Goal: Information Seeking & Learning: Learn about a topic

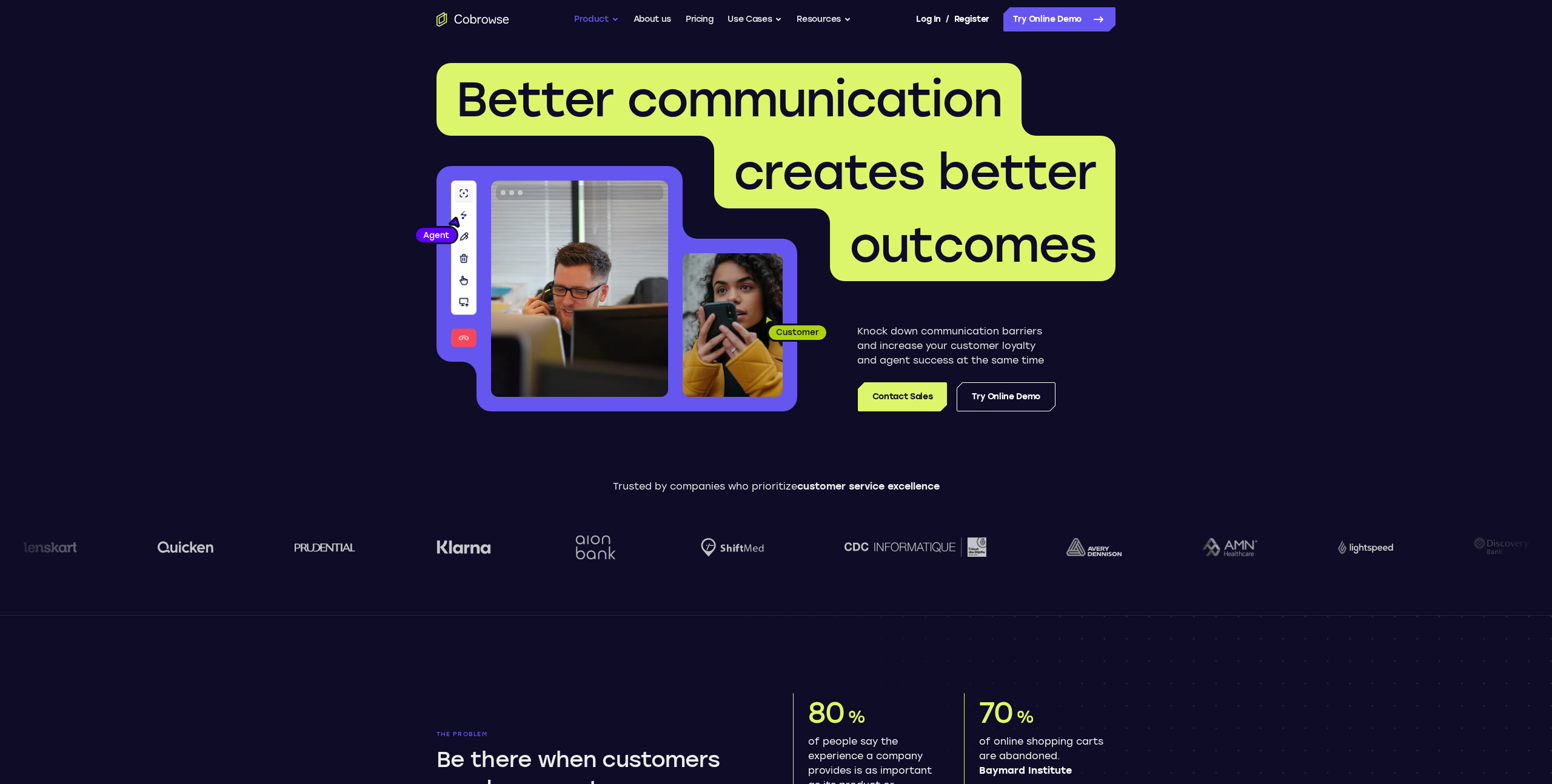
click at [605, 17] on button "Product" at bounding box center [596, 19] width 45 height 24
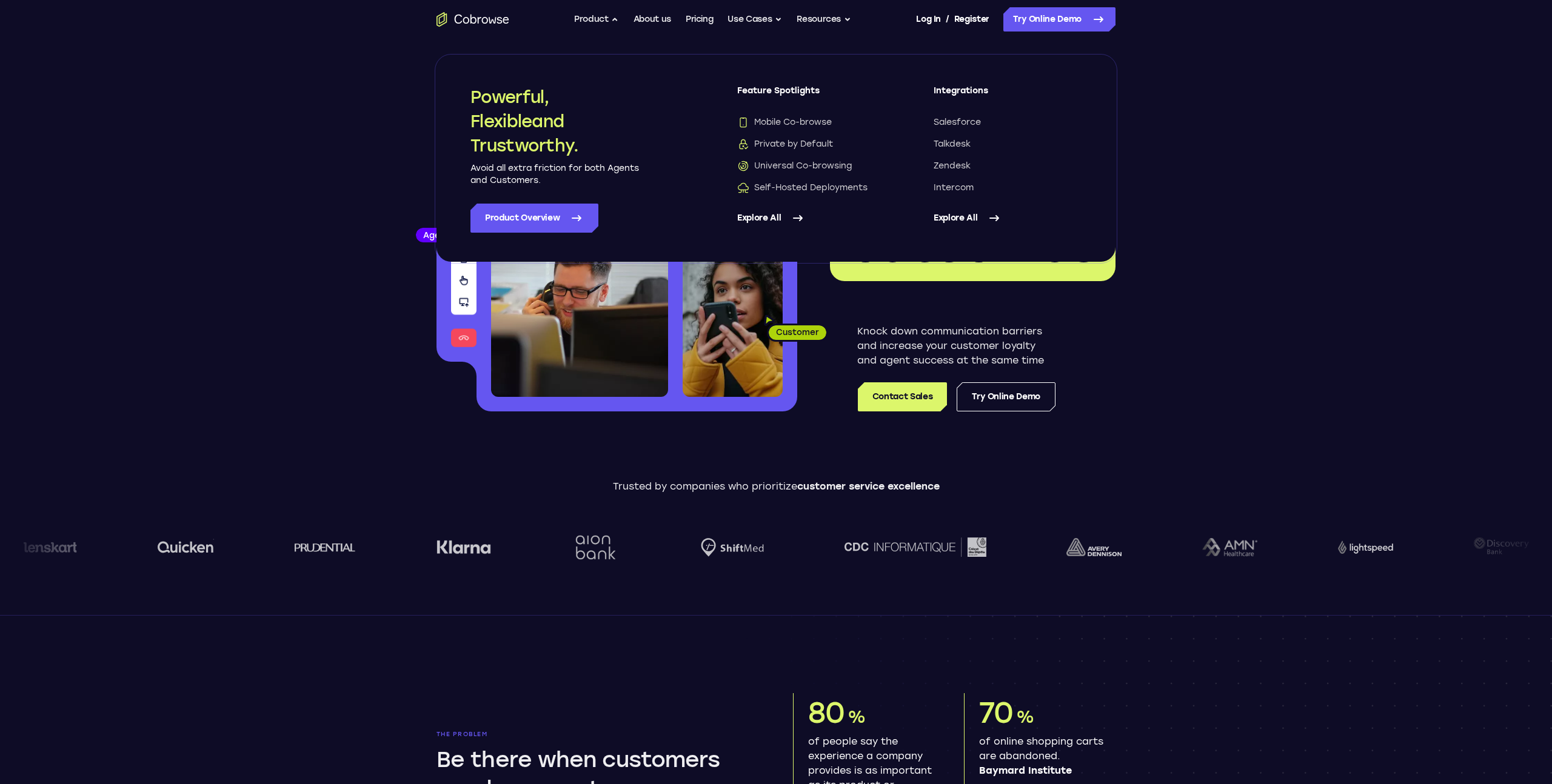
click at [778, 212] on link "Explore All" at bounding box center [811, 218] width 148 height 29
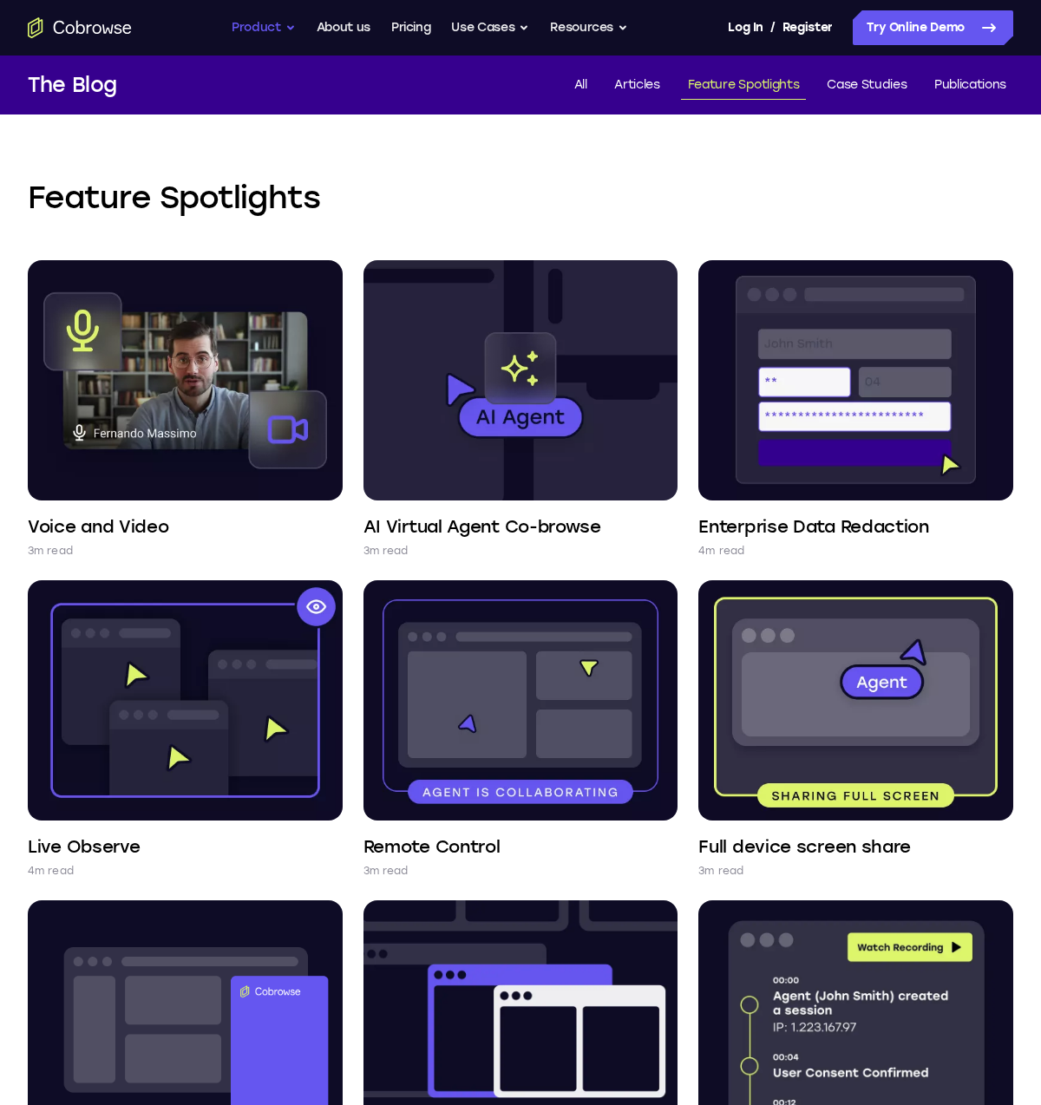
click at [282, 34] on button "Product" at bounding box center [264, 27] width 64 height 35
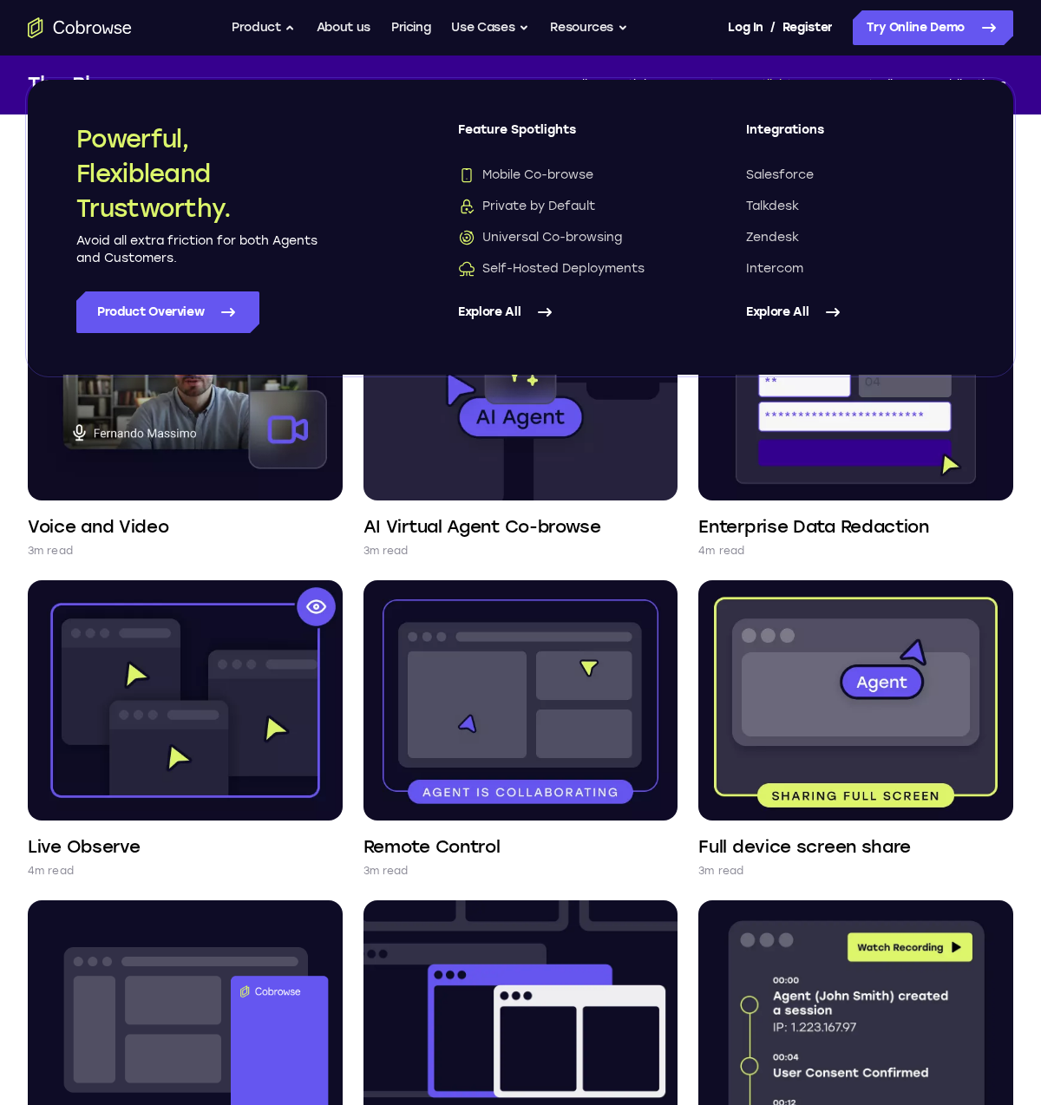
click at [506, 312] on link "Explore All" at bounding box center [567, 312] width 219 height 42
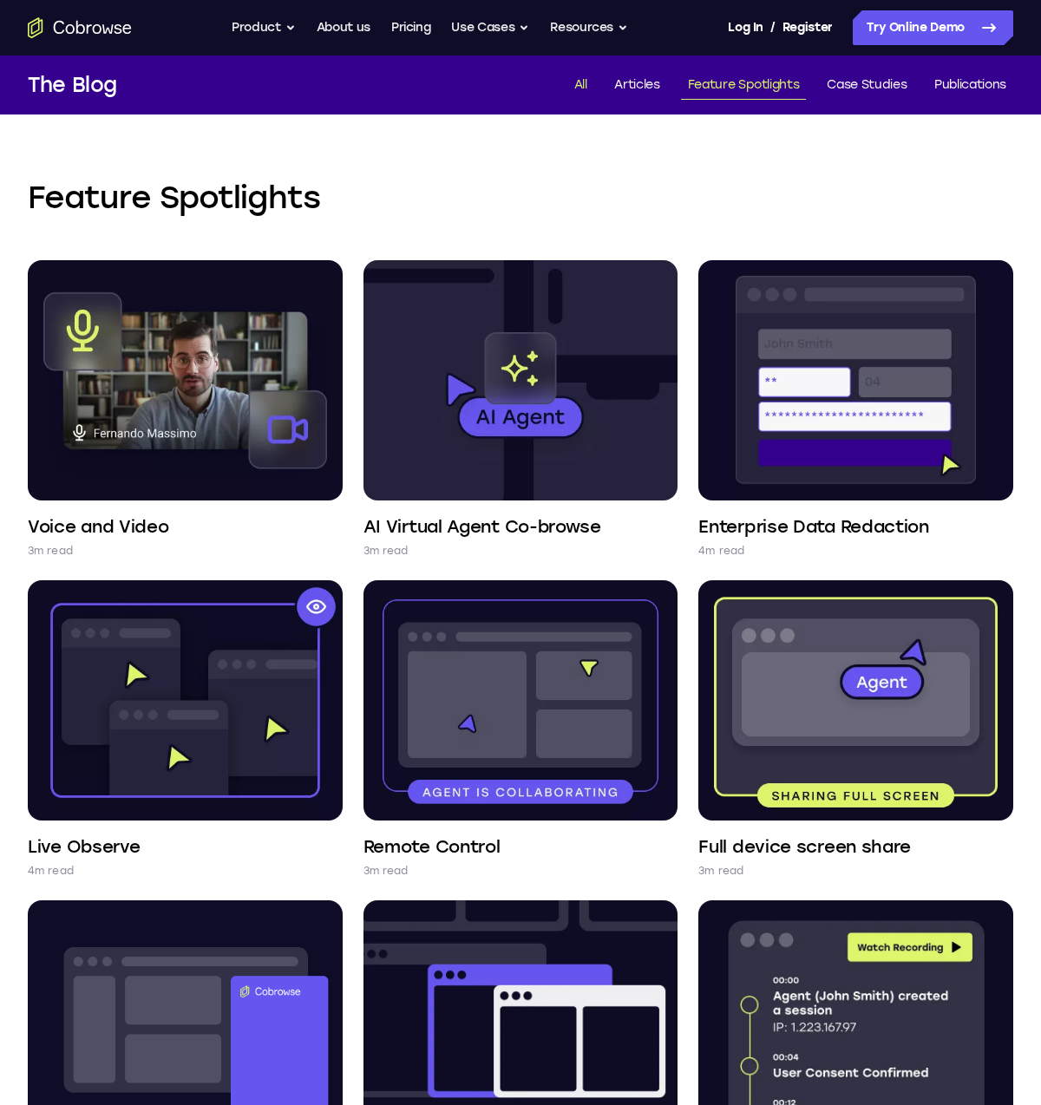
click at [575, 91] on link "All" at bounding box center [580, 85] width 27 height 29
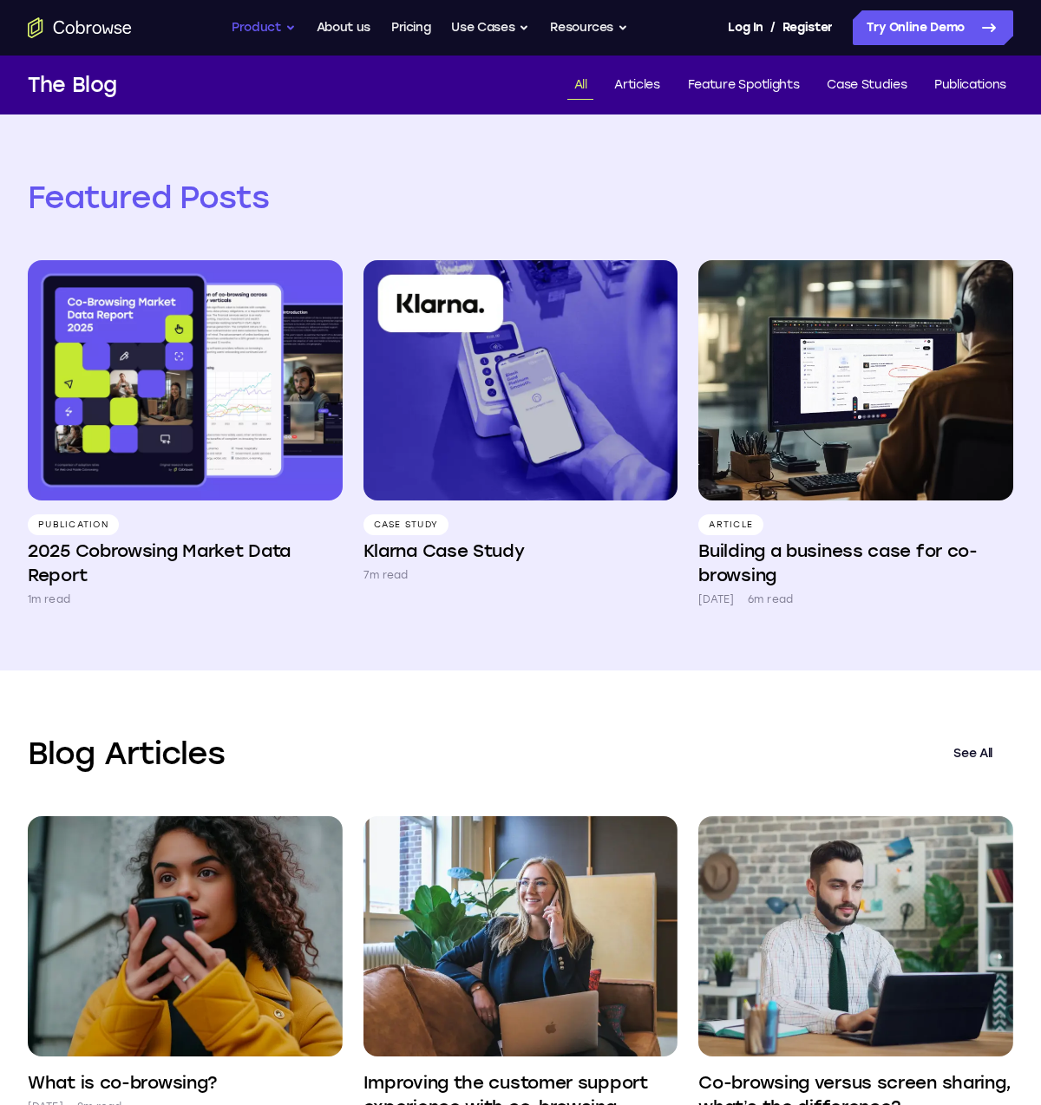
click at [273, 29] on button "Product" at bounding box center [264, 27] width 64 height 35
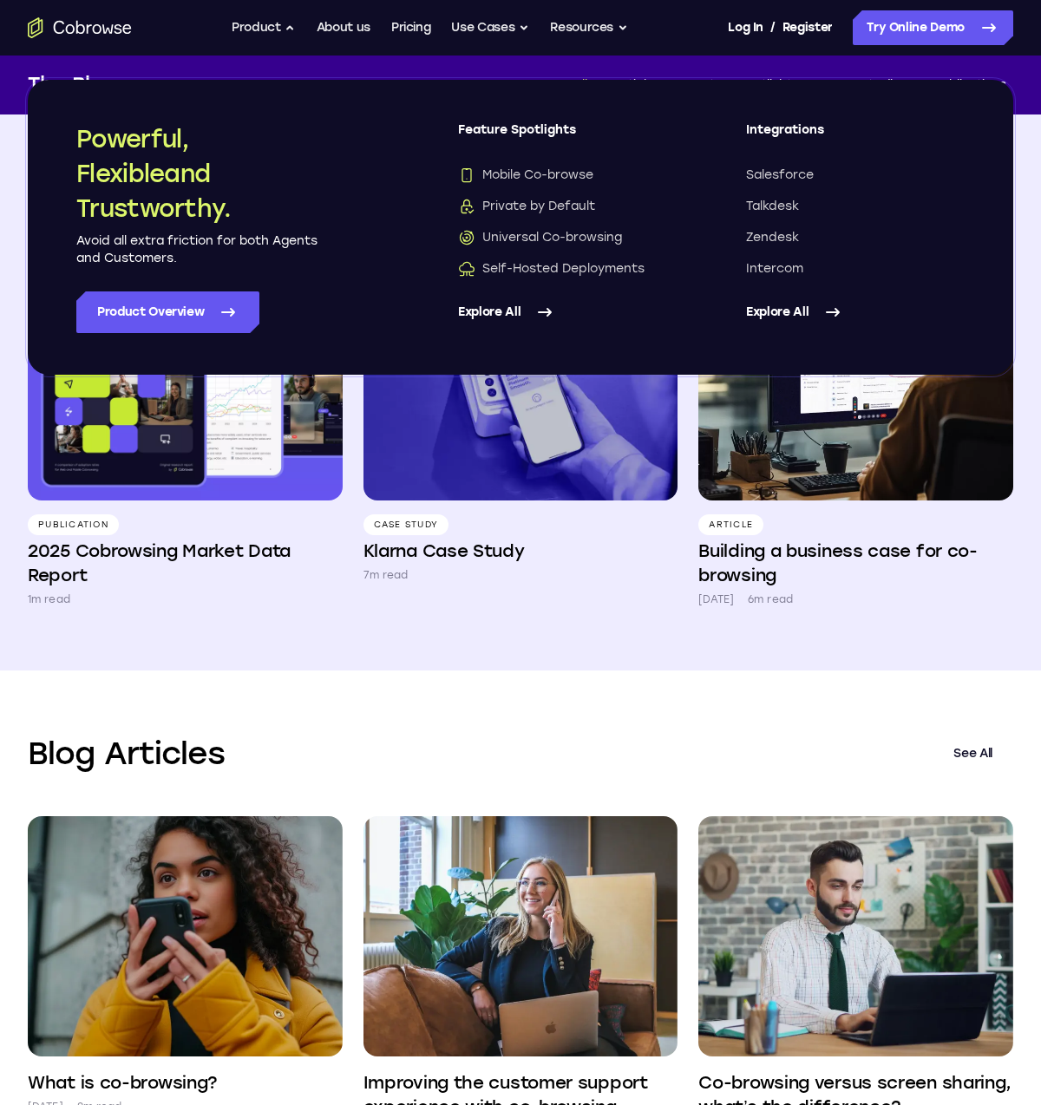
click at [401, 714] on div "Blog Articles See All What is co-browsing? [DATE] 8m read Improving the custome…" at bounding box center [520, 956] width 1041 height 573
